Goal: Navigation & Orientation: Find specific page/section

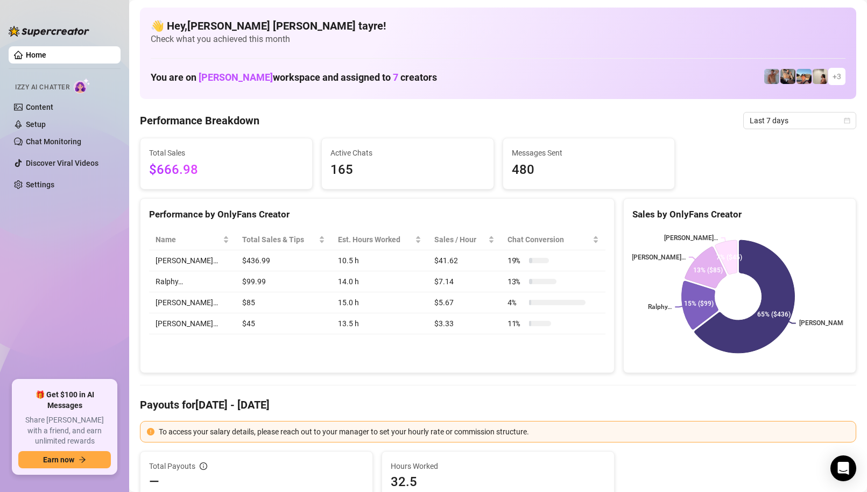
click at [57, 233] on ul "Home Izzy AI Chatter Content Setup Chat Monitoring Discover Viral Videos Settin…" at bounding box center [65, 209] width 112 height 334
click at [796, 122] on span "Last 7 days" at bounding box center [799, 120] width 100 height 16
click at [50, 294] on ul "Home Izzy AI Chatter Content Setup Chat Monitoring Discover Viral Videos Settin…" at bounding box center [65, 209] width 112 height 334
